Goal: Task Accomplishment & Management: Manage account settings

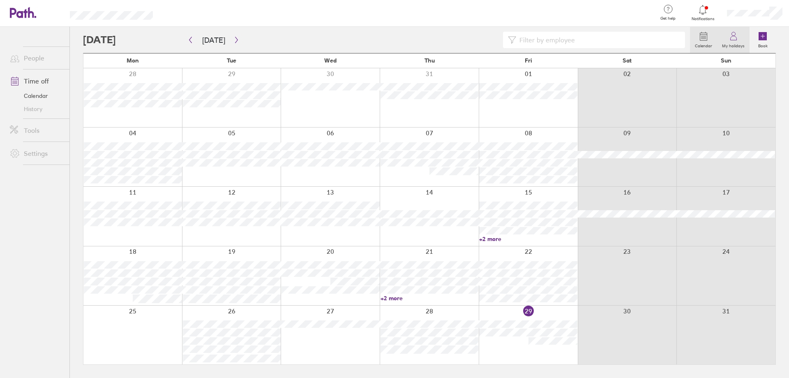
click at [731, 31] on icon at bounding box center [734, 36] width 10 height 10
